Goal: Check status: Check status

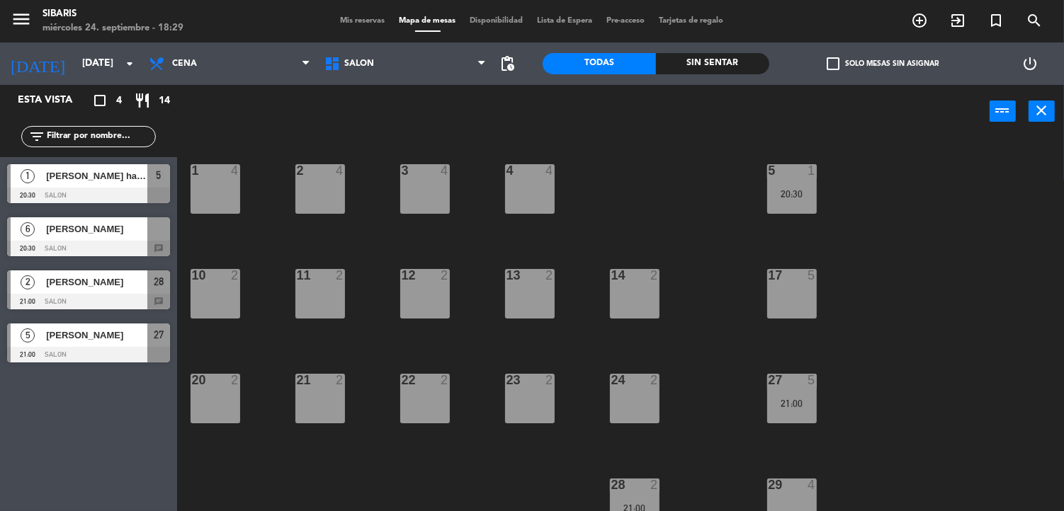
click at [153, 298] on div at bounding box center [88, 302] width 163 height 16
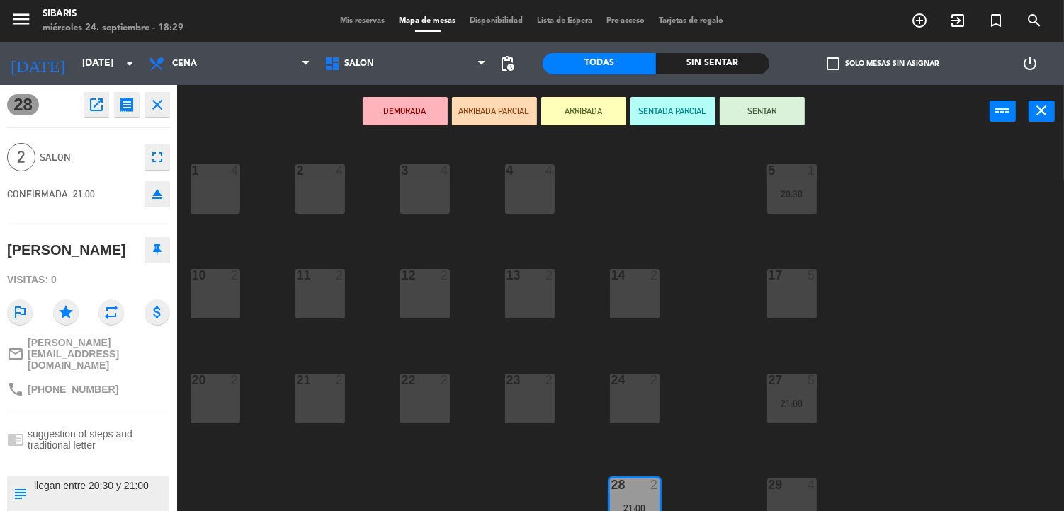
click at [231, 459] on div "1 4 2 4 3 4 4 4 5 1 20:30 10 2 11 2 14 2 12 2 13 2 17 5 20 2 21 2 24 2 22 2 23 …" at bounding box center [626, 325] width 876 height 373
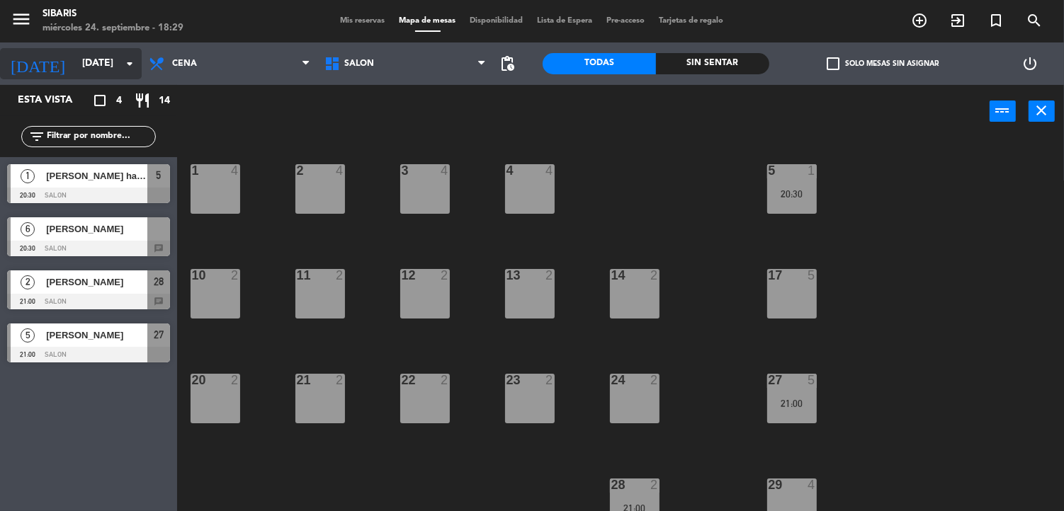
click at [118, 60] on input "[DATE]" at bounding box center [142, 64] width 135 height 26
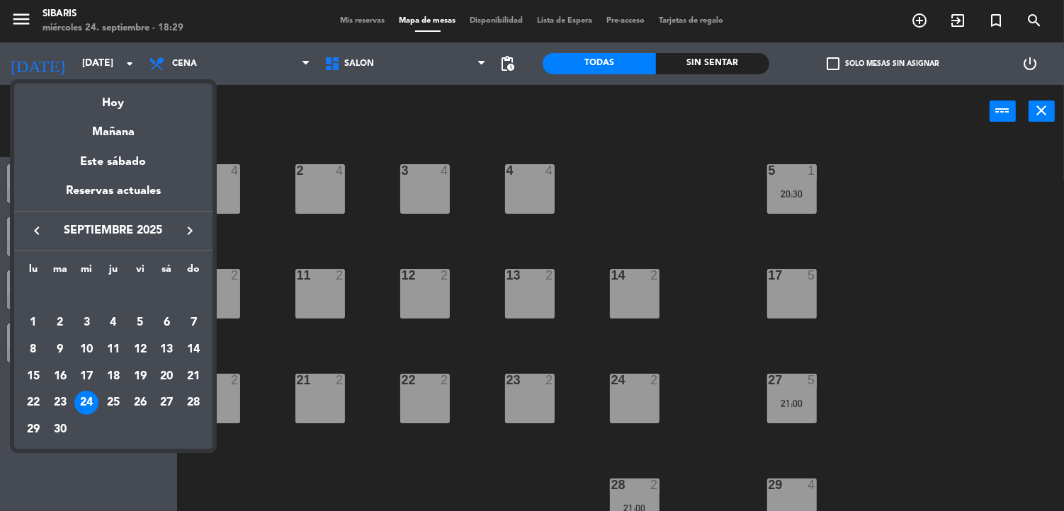
click at [114, 412] on div "25" at bounding box center [113, 403] width 24 height 24
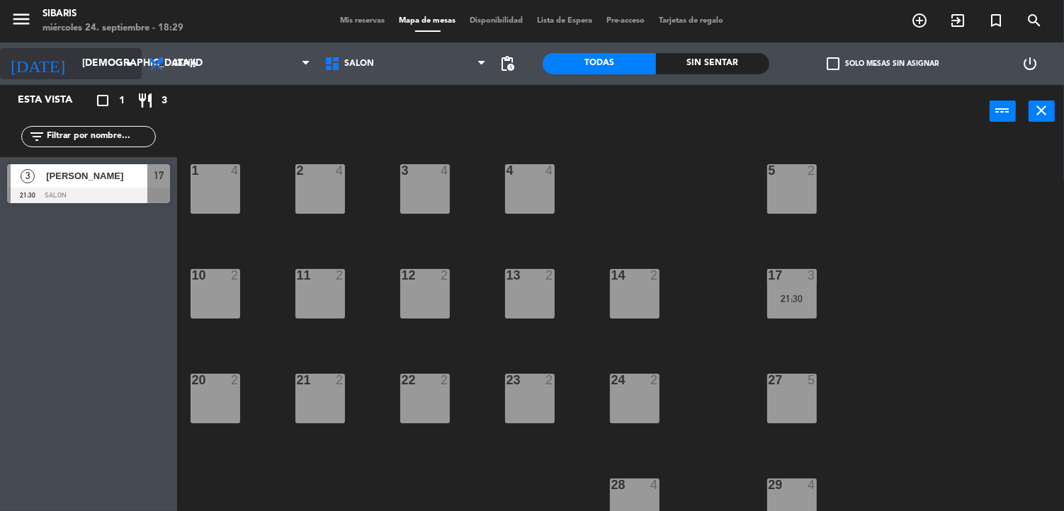
click at [121, 62] on icon "arrow_drop_down" at bounding box center [129, 63] width 17 height 17
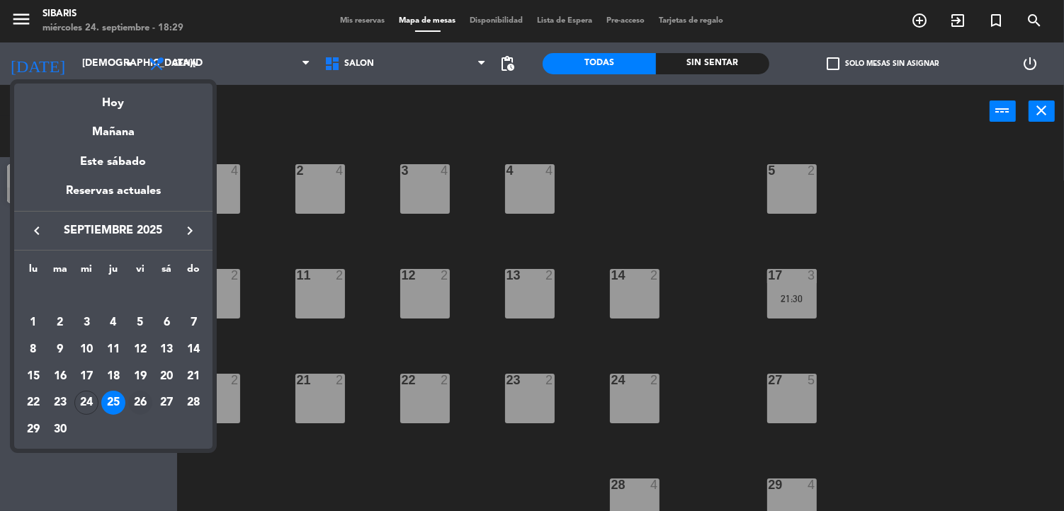
click at [140, 402] on div "26" at bounding box center [140, 403] width 24 height 24
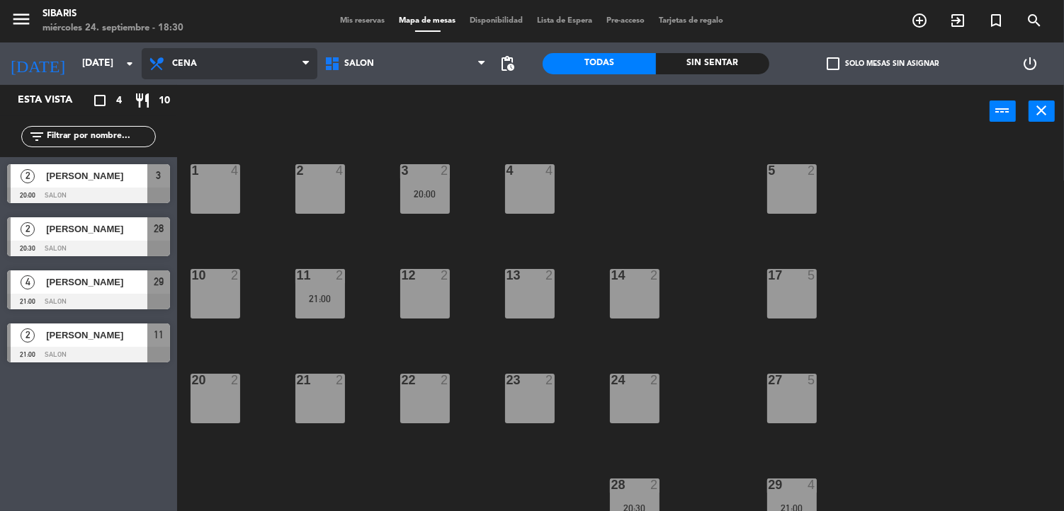
click at [210, 65] on span "Cena" at bounding box center [230, 63] width 176 height 31
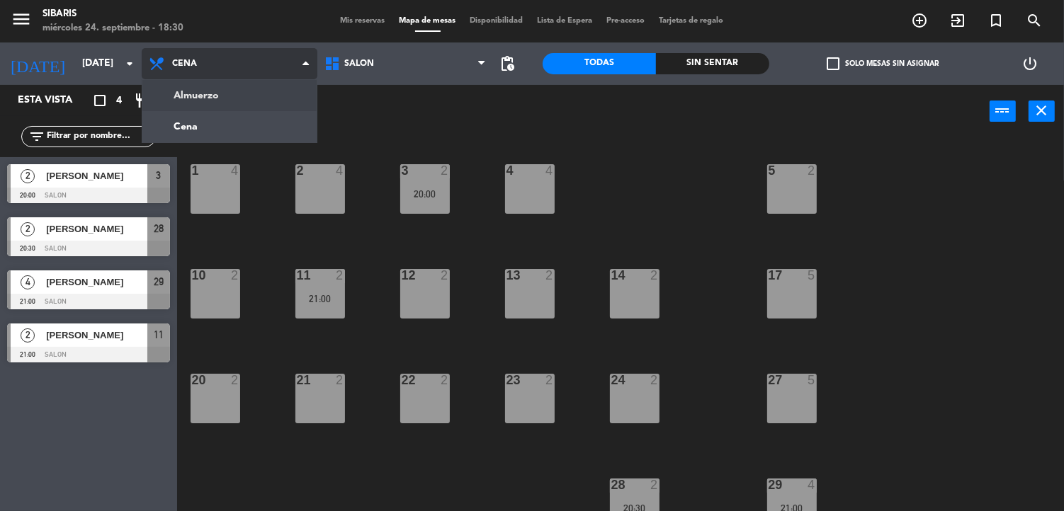
click at [210, 91] on ng-component "menu sibaris [DATE] 24. septiembre - 18:30 Mis reservas Mapa de mesas Disponibi…" at bounding box center [532, 256] width 1064 height 512
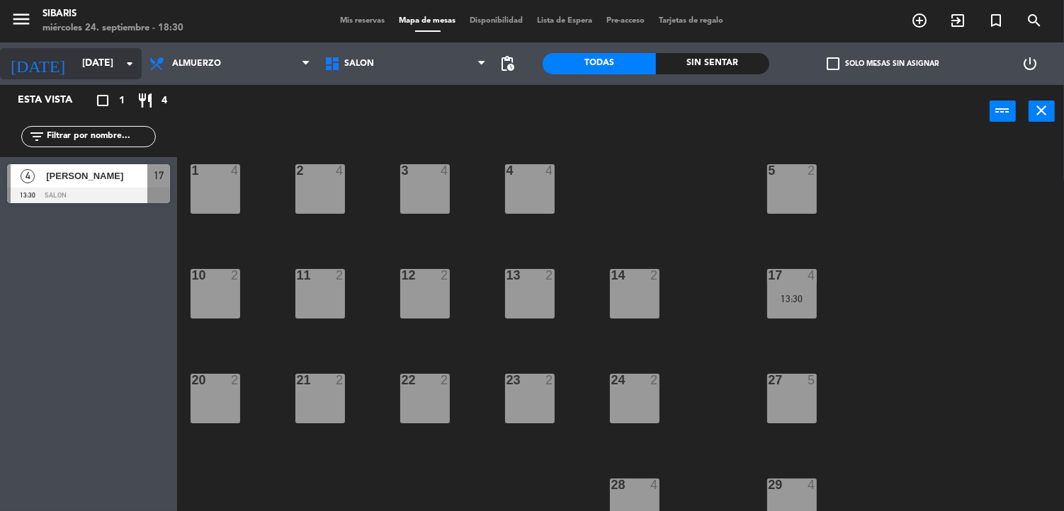
click at [101, 65] on input "[DATE]" at bounding box center [142, 64] width 135 height 26
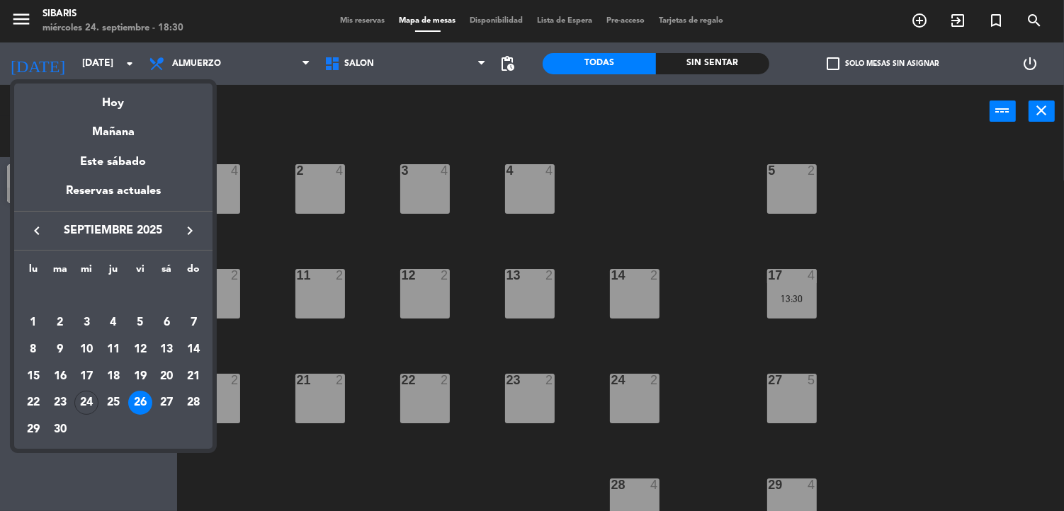
click at [118, 405] on div "25" at bounding box center [113, 403] width 24 height 24
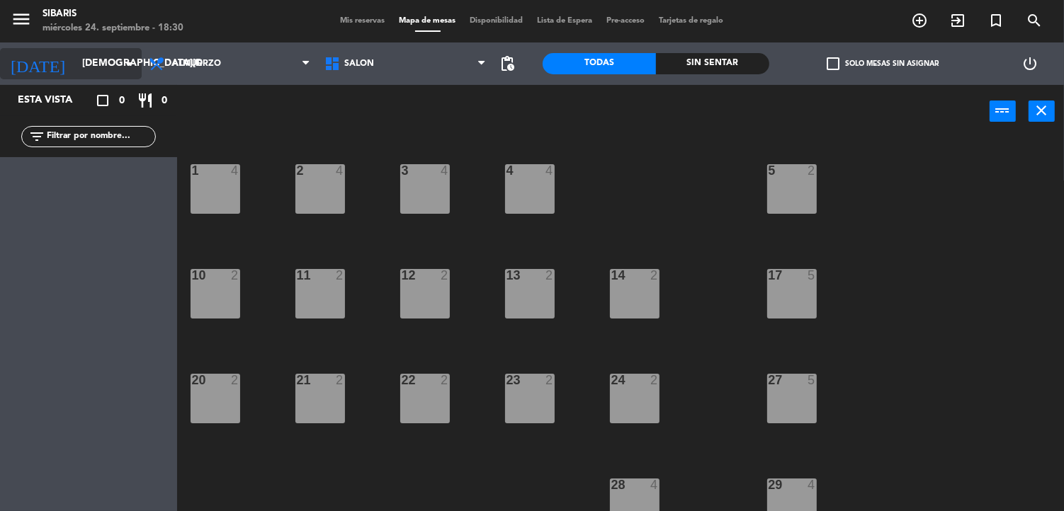
click at [75, 52] on input "[DEMOGRAPHIC_DATA][DATE]" at bounding box center [142, 64] width 135 height 26
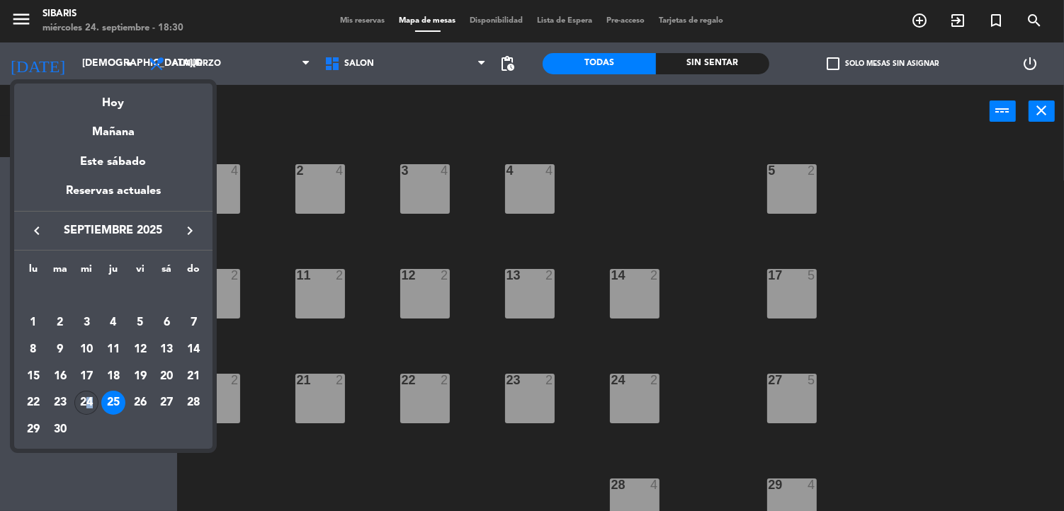
click at [89, 404] on div "24" at bounding box center [86, 403] width 24 height 24
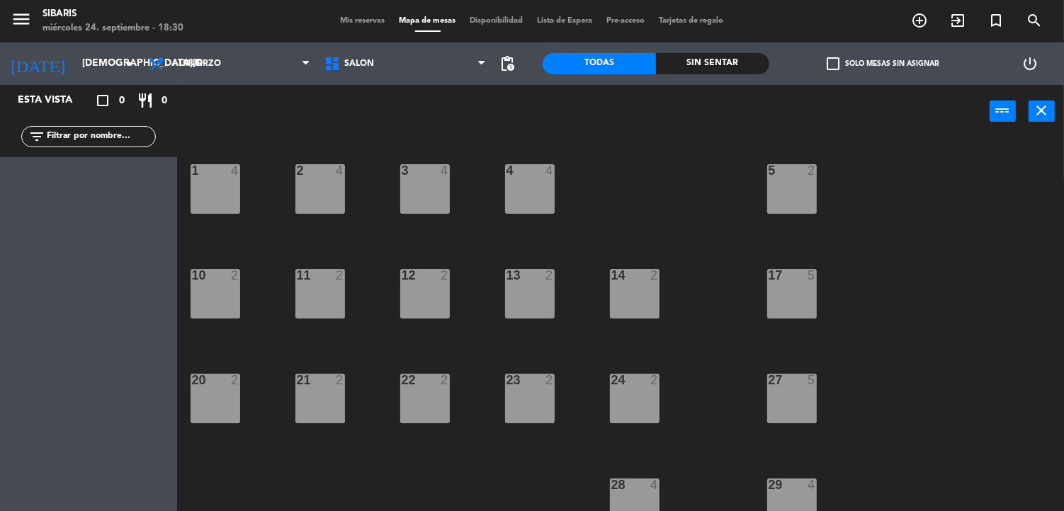
type input "[DATE]"
click at [82, 52] on input "[DATE]" at bounding box center [142, 64] width 135 height 26
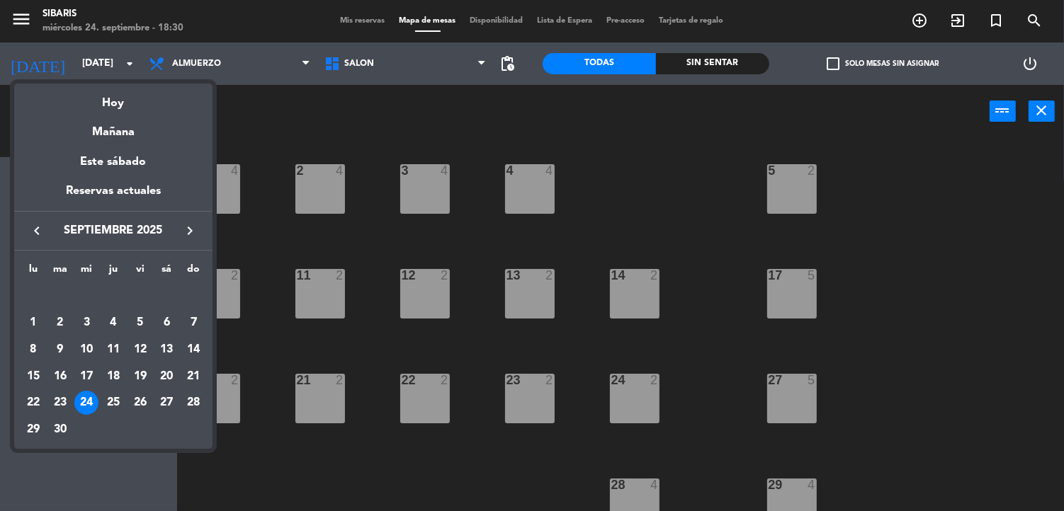
click at [229, 82] on div at bounding box center [532, 255] width 1064 height 511
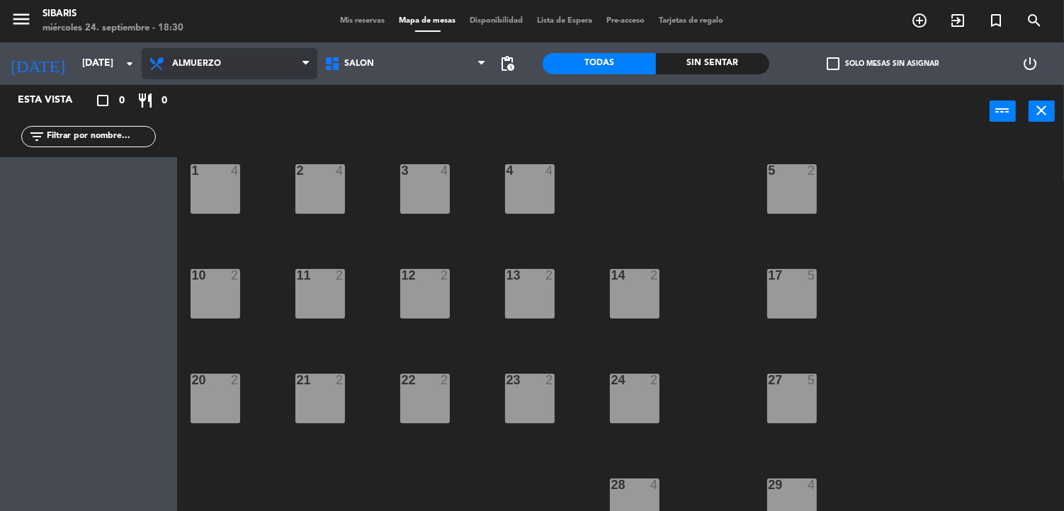
click at [236, 75] on span "Almuerzo" at bounding box center [230, 63] width 176 height 31
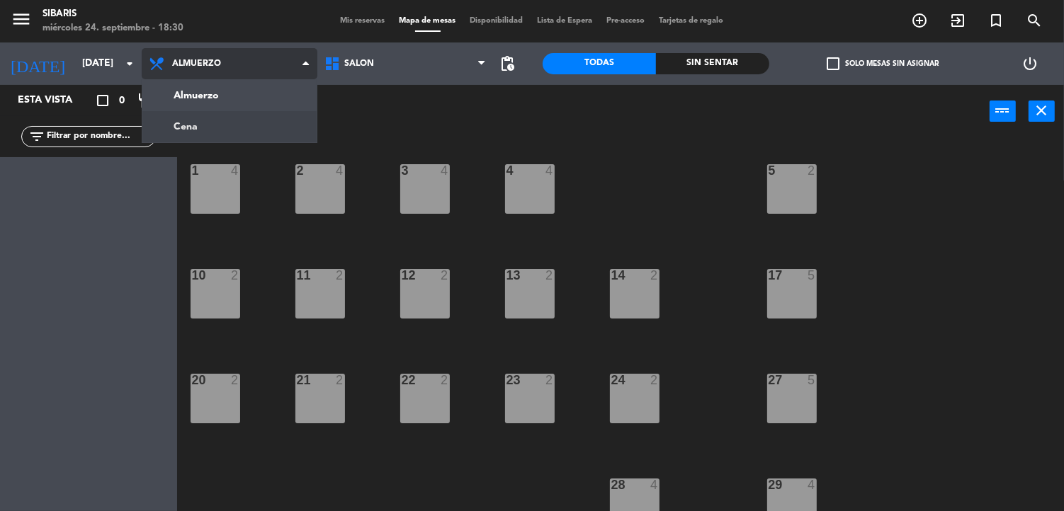
click at [230, 125] on ng-component "menu sibaris [DATE] 24. septiembre - 18:30 Mis reservas Mapa de mesas Disponibi…" at bounding box center [532, 256] width 1064 height 512
